Goal: Transaction & Acquisition: Download file/media

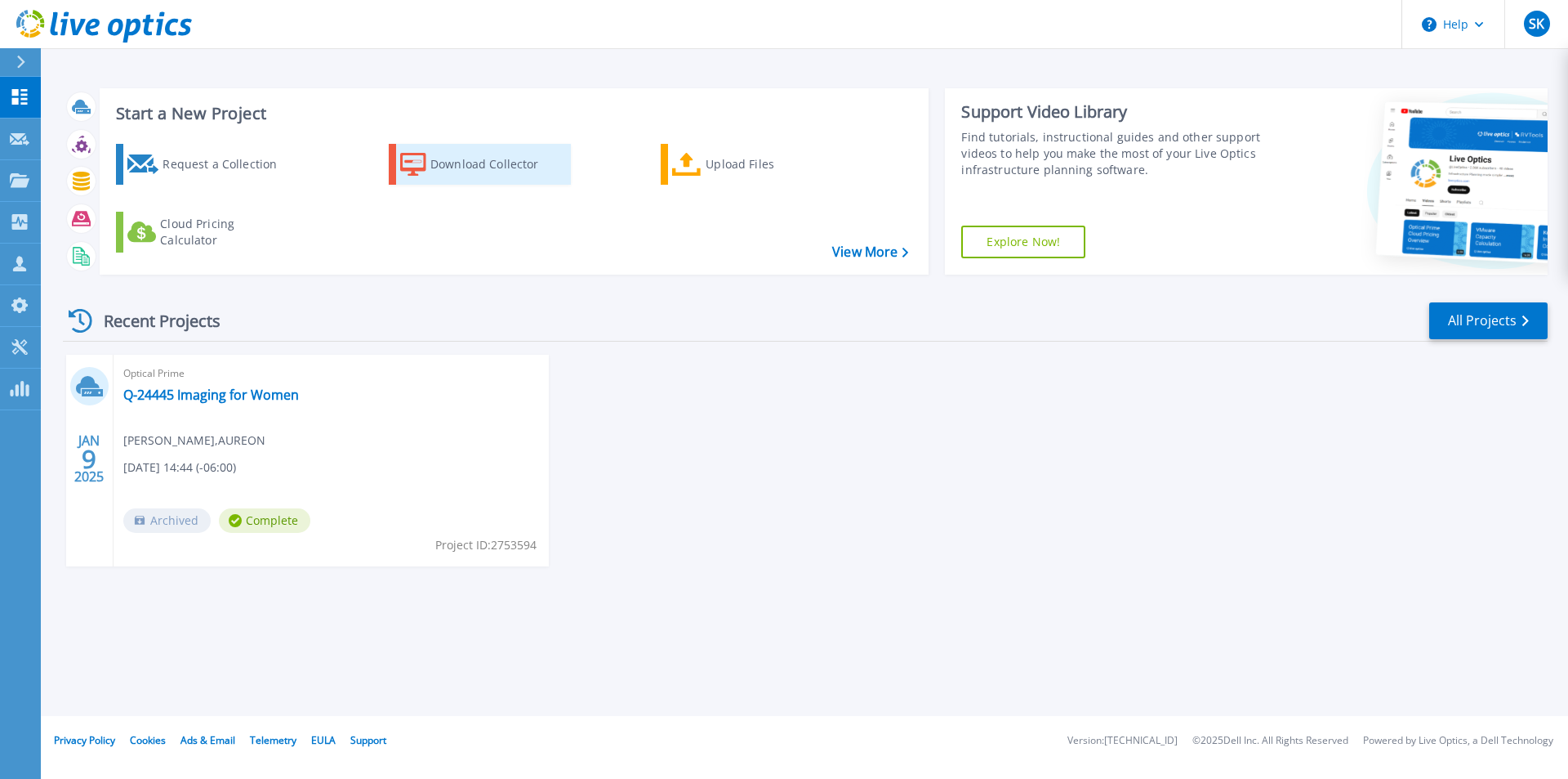
click at [449, 167] on div "Download Collector" at bounding box center [495, 164] width 131 height 32
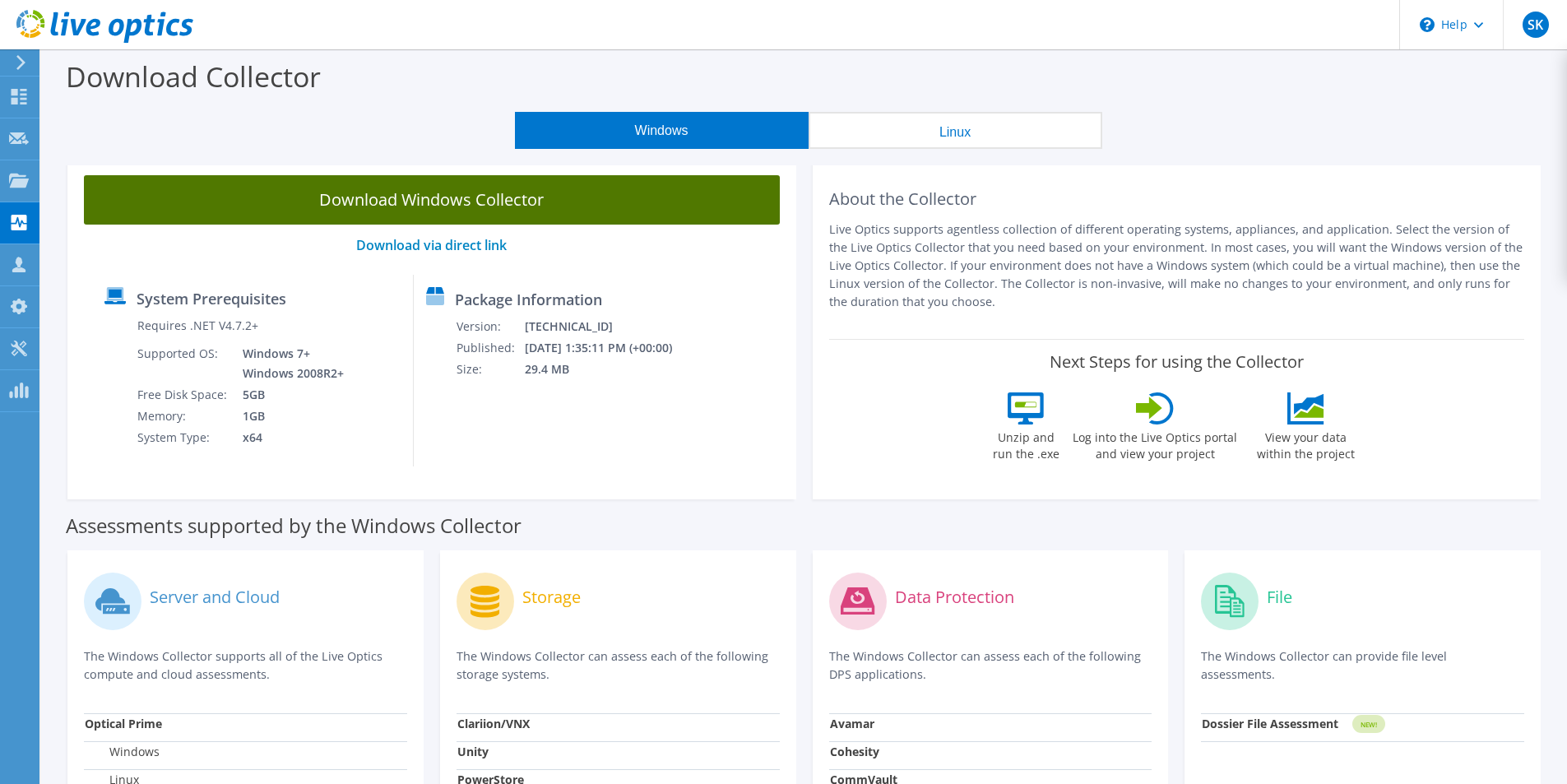
click at [459, 196] on link "Download Windows Collector" at bounding box center [432, 199] width 696 height 49
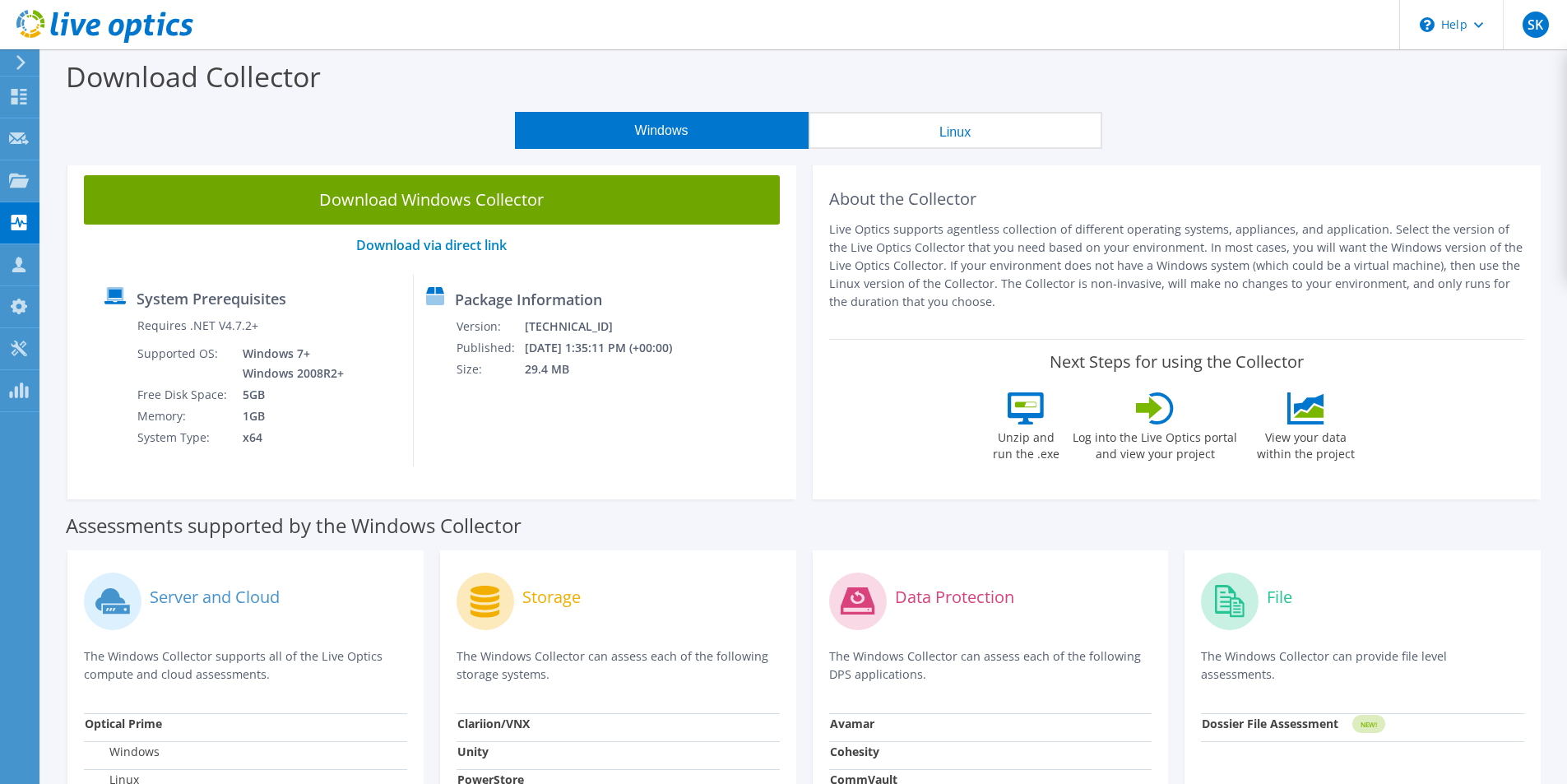
drag, startPoint x: 1174, startPoint y: 154, endPoint x: 1165, endPoint y: 159, distance: 10.3
click at [1175, 154] on section "Download Collector Windows Linux Download Windows Collector Download via direct…" at bounding box center [804, 664] width 1526 height 1230
drag, startPoint x: 1355, startPoint y: 213, endPoint x: 1268, endPoint y: 205, distance: 87.4
click at [1355, 213] on div "About the Collector Live Optics supports agentless collection of different oper…" at bounding box center [1178, 248] width 696 height 147
click at [444, 135] on div "Windows Linux" at bounding box center [808, 130] width 1502 height 37
